Goal: Task Accomplishment & Management: Manage account settings

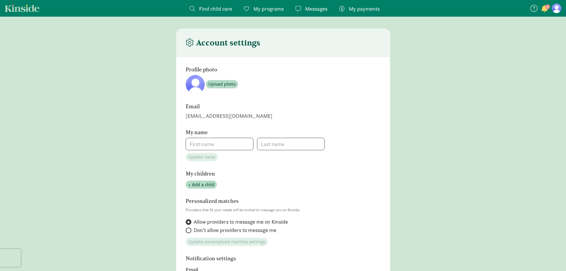
type input "[PERSON_NAME]"
type input "2182424116"
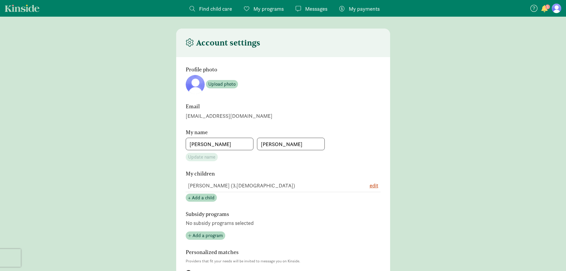
click at [361, 10] on span "My payments" at bounding box center [364, 9] width 31 height 8
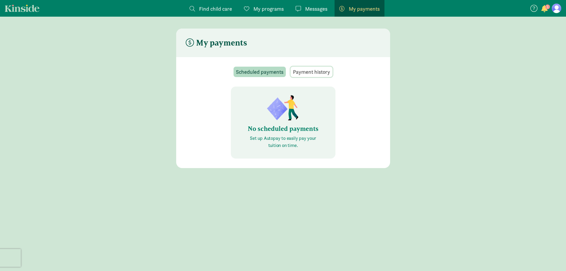
click at [323, 71] on span "Payment history" at bounding box center [311, 72] width 37 height 8
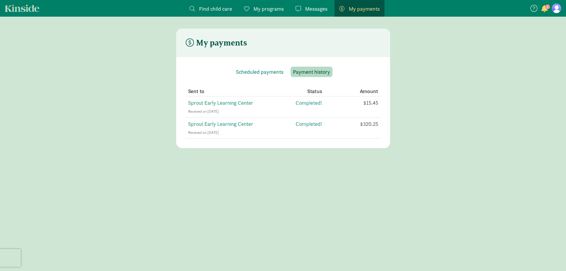
click at [542, 9] on span "button" at bounding box center [544, 8] width 6 height 7
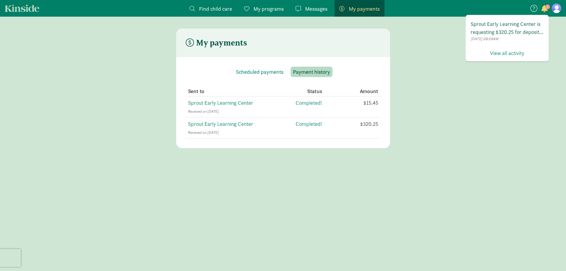
click at [519, 30] on span "Sprout Early Learning Center is requesting $320.25 for deposit. Click the butto…" at bounding box center [507, 28] width 73 height 16
